Goal: Transaction & Acquisition: Purchase product/service

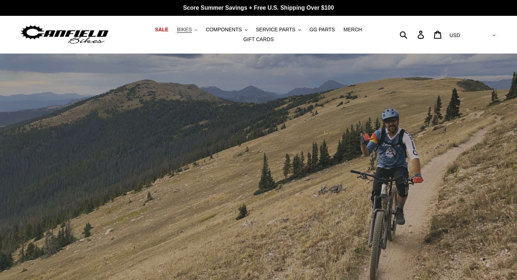
click at [186, 30] on span "BIKES" at bounding box center [184, 30] width 15 height 6
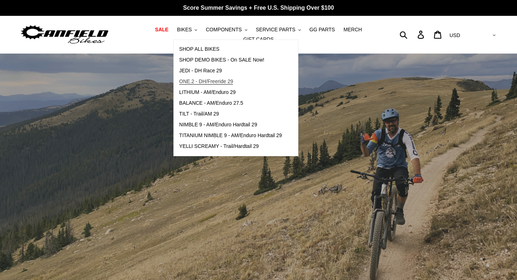
click at [226, 82] on span "ONE.2 - DH/Freeride 29" at bounding box center [206, 81] width 54 height 6
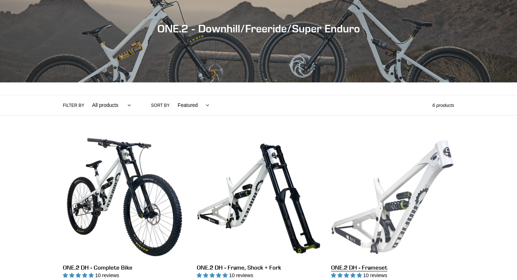
scroll to position [81, 0]
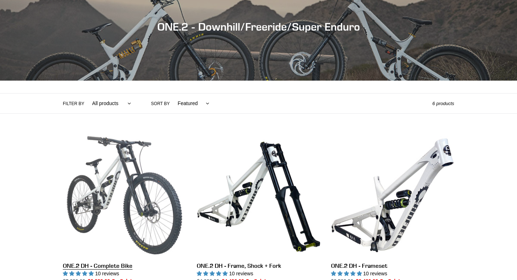
click at [150, 208] on link "ONE.2 DH - Complete Bike" at bounding box center [124, 217] width 123 height 168
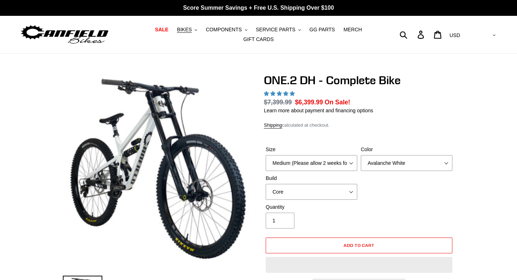
select select "highest-rating"
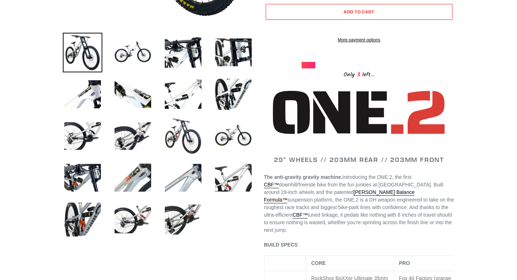
scroll to position [243, 0]
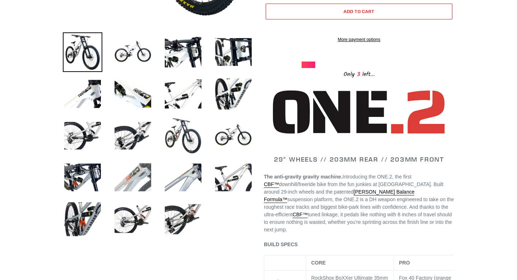
click at [144, 170] on img at bounding box center [133, 177] width 40 height 40
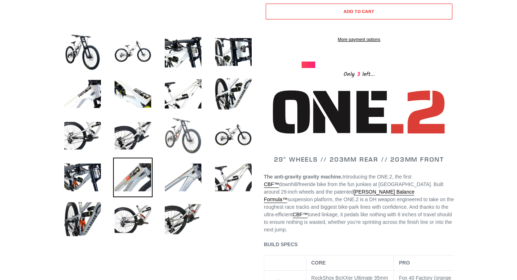
click at [186, 130] on img at bounding box center [183, 136] width 40 height 40
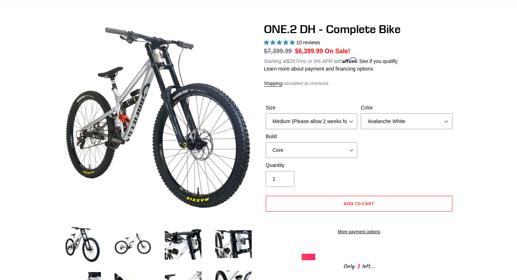
scroll to position [52, 0]
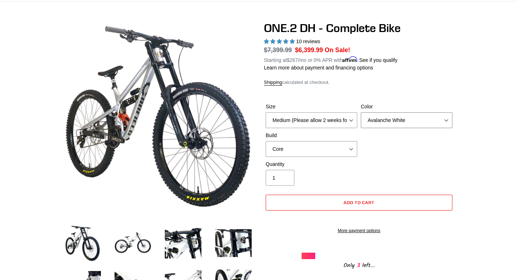
click at [389, 124] on select "Avalanche White Bentonite Grey" at bounding box center [407, 120] width 92 height 16
click at [361, 112] on select "Avalanche White Bentonite Grey" at bounding box center [407, 120] width 92 height 16
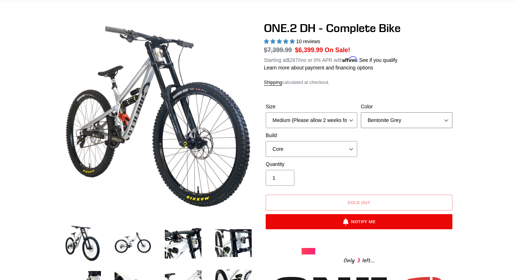
click at [389, 120] on select "Avalanche White Bentonite Grey" at bounding box center [407, 120] width 92 height 16
select select "Avalanche White"
click at [361, 112] on select "Avalanche White Bentonite Grey" at bounding box center [407, 120] width 92 height 16
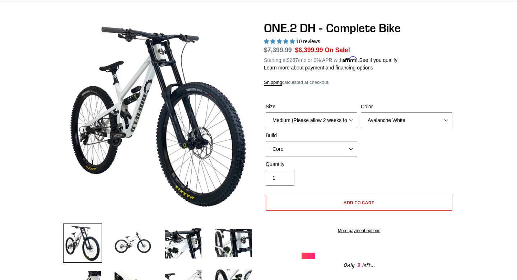
click at [339, 150] on select "Core Pro" at bounding box center [312, 149] width 92 height 16
click at [266, 141] on select "Core Pro" at bounding box center [312, 149] width 92 height 16
click at [340, 149] on select "Core Pro" at bounding box center [312, 149] width 92 height 16
select select "Core"
click at [266, 141] on select "Core Pro" at bounding box center [312, 149] width 92 height 16
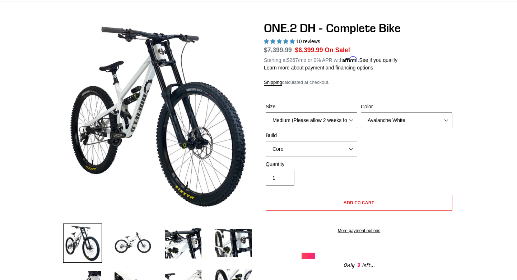
click at [342, 125] on select "Medium (Please allow 2 weeks for delivery) Large (Sold Out)" at bounding box center [312, 120] width 92 height 16
click at [266, 112] on select "Medium (Please allow 2 weeks for delivery) Large (Sold Out)" at bounding box center [312, 120] width 92 height 16
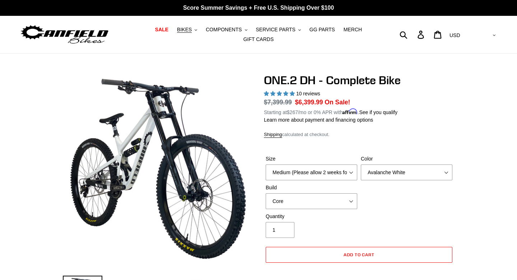
click at [267, 272] on shop-pay-wallet-button at bounding box center [266, 270] width 1 height 6
